Goal: Find specific page/section: Find specific page/section

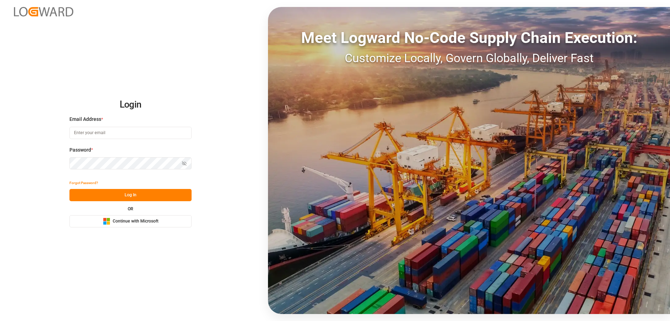
type input "[PERSON_NAME][EMAIL_ADDRESS][DOMAIN_NAME]"
click at [135, 197] on button "Log In" at bounding box center [130, 195] width 122 height 12
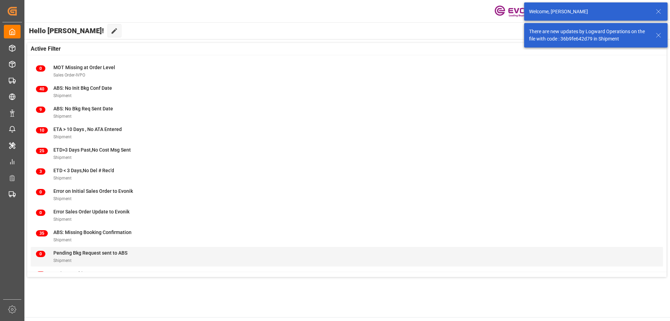
scroll to position [69, 0]
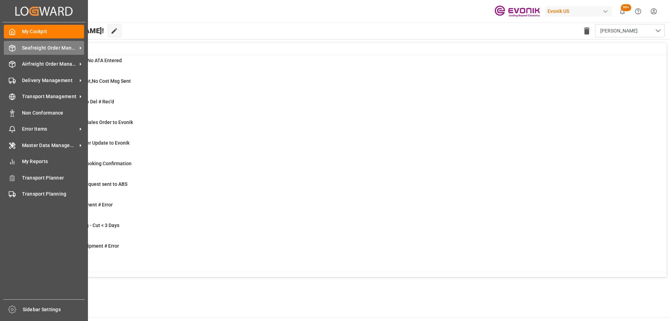
click at [55, 48] on span "Seafreight Order Management" at bounding box center [49, 47] width 55 height 7
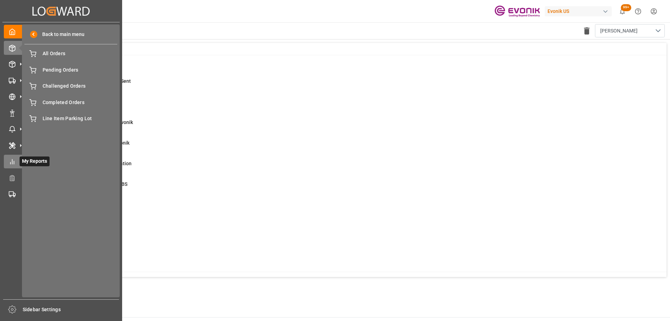
click at [9, 165] on icon at bounding box center [12, 161] width 7 height 7
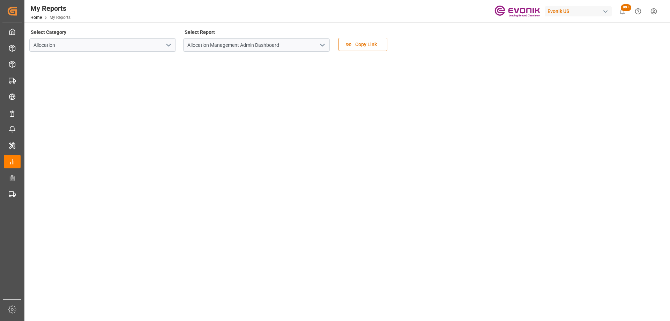
click at [171, 45] on icon "open menu" at bounding box center [168, 45] width 8 height 8
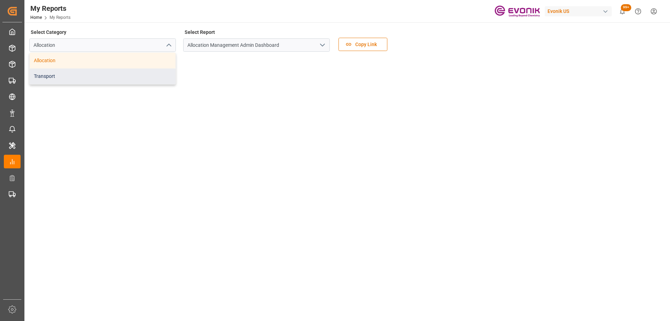
click at [126, 72] on div "Transport" at bounding box center [103, 76] width 146 height 16
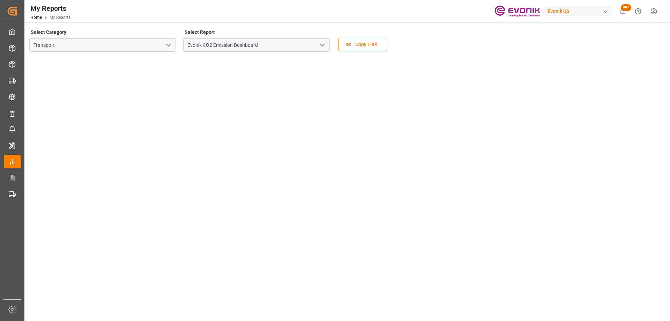
click at [325, 45] on icon "open menu" at bounding box center [322, 45] width 8 height 8
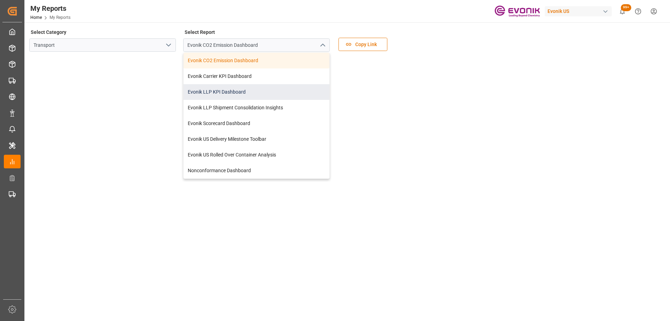
click at [220, 89] on div "Evonik LLP KPI Dashboard" at bounding box center [257, 92] width 146 height 16
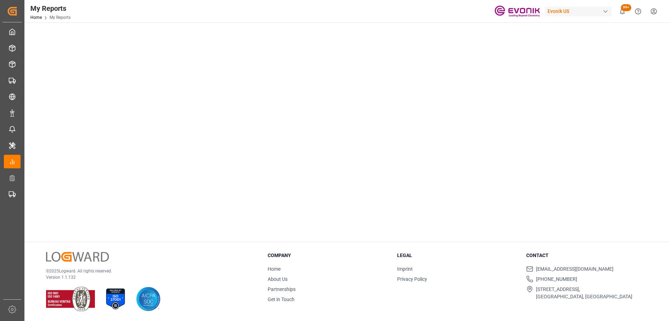
scroll to position [174, 0]
